Goal: Information Seeking & Learning: Learn about a topic

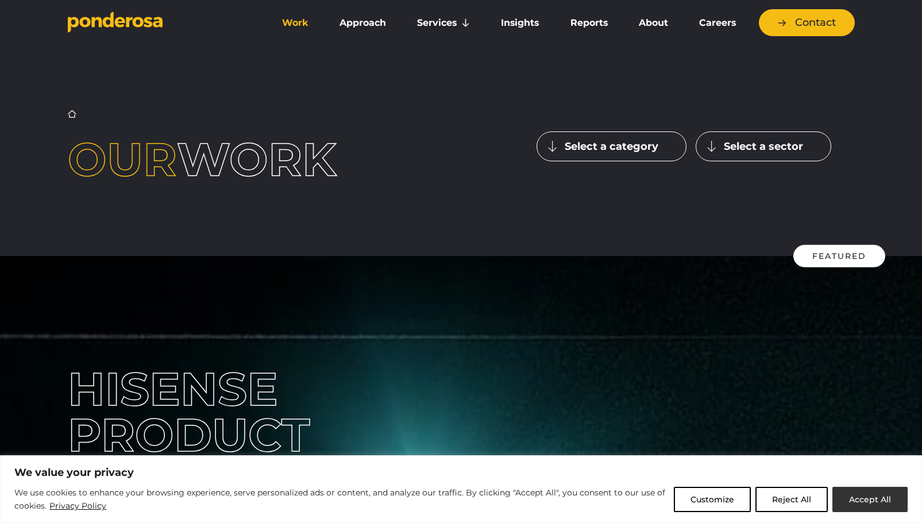
click at [860, 493] on button "Accept All" at bounding box center [869, 499] width 75 height 25
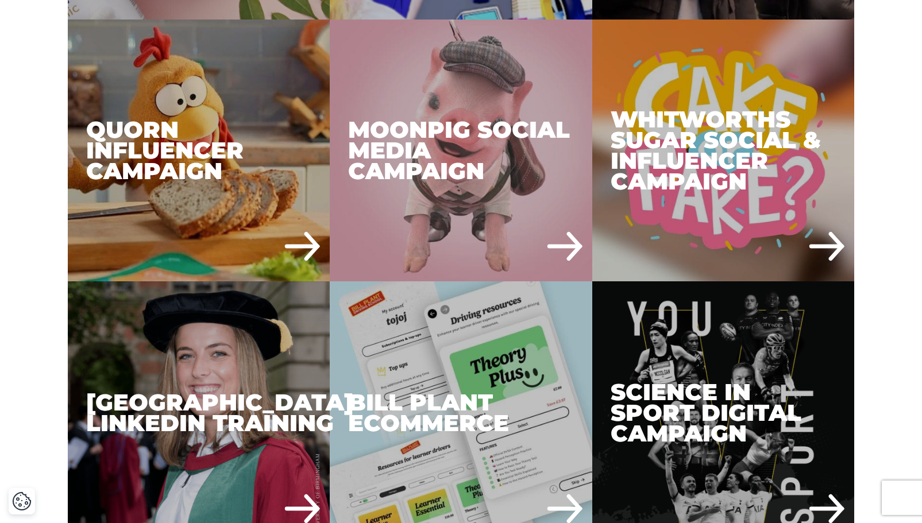
scroll to position [1938, 0]
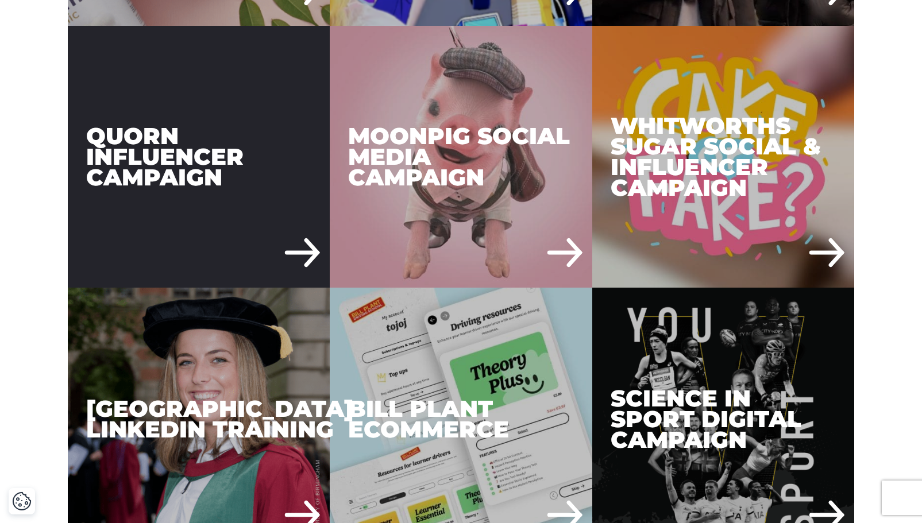
click at [168, 125] on div "Quorn Influencer Campaign" at bounding box center [199, 157] width 263 height 263
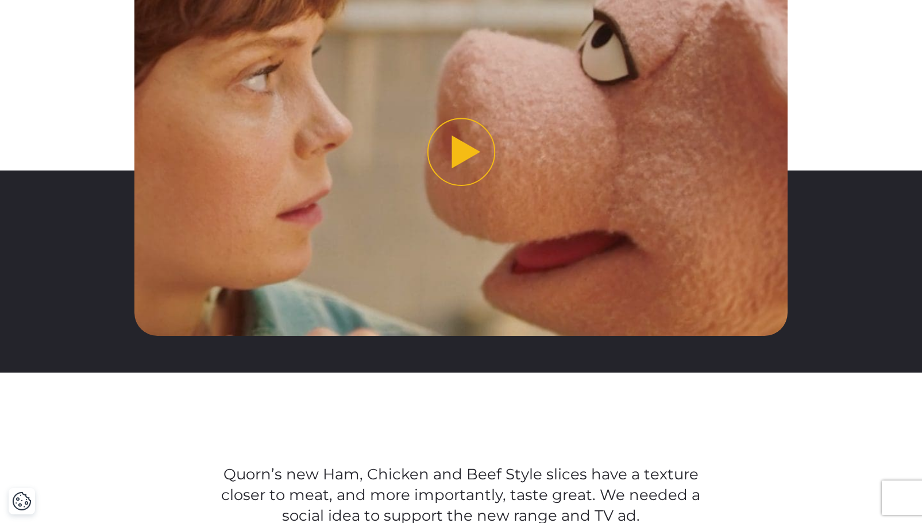
scroll to position [460, 0]
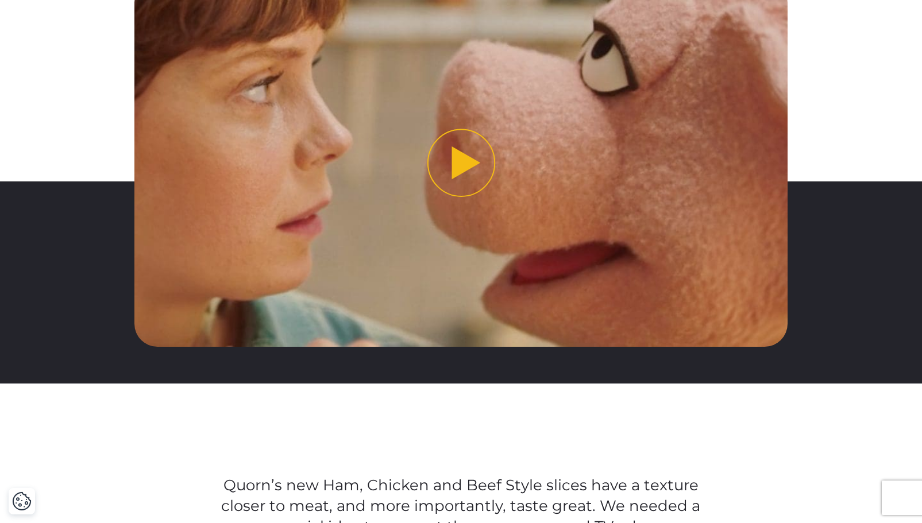
click at [459, 157] on button "Play video" at bounding box center [460, 162] width 653 height 367
